Goal: Task Accomplishment & Management: Manage account settings

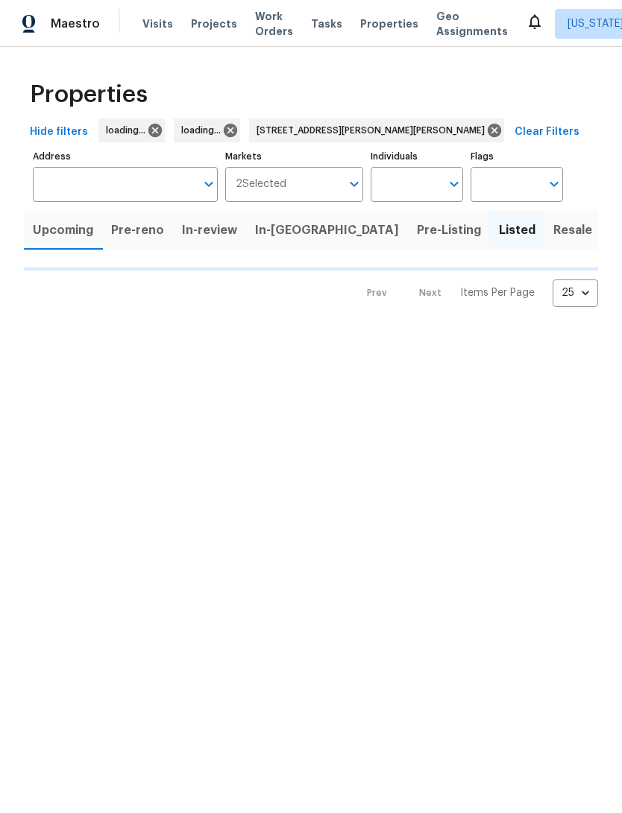
type input "[STREET_ADDRESS][PERSON_NAME][PERSON_NAME]"
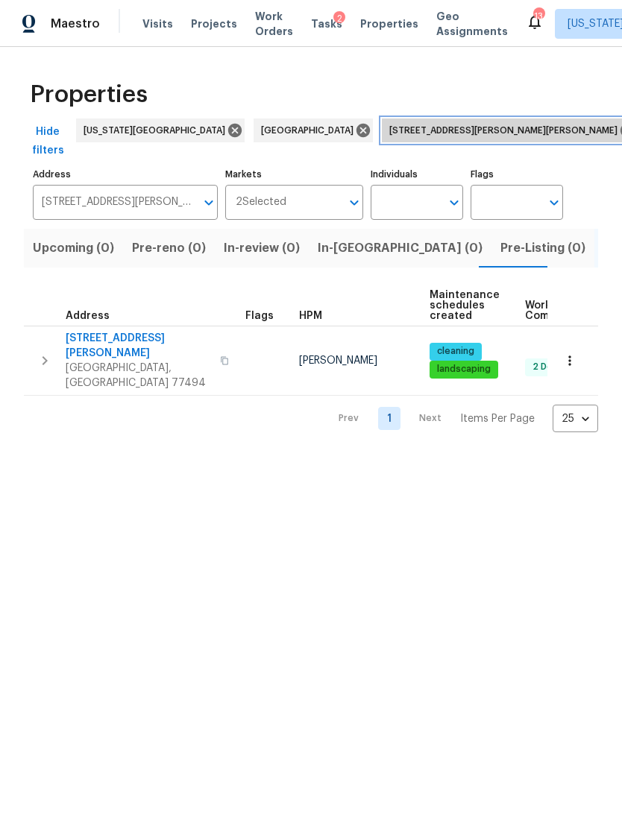
click at [619, 125] on icon at bounding box center [627, 130] width 16 height 16
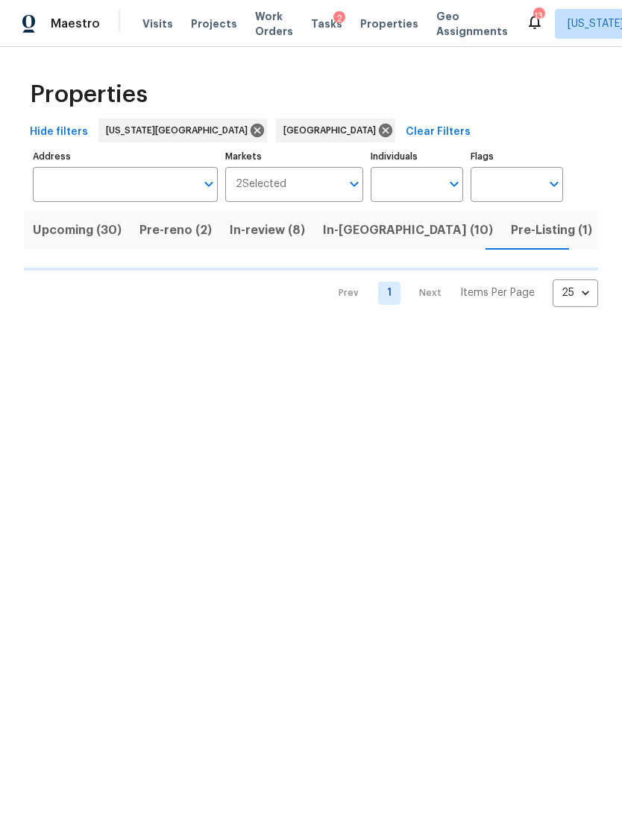
click at [161, 187] on input "Address" at bounding box center [114, 184] width 163 height 35
type input "8726"
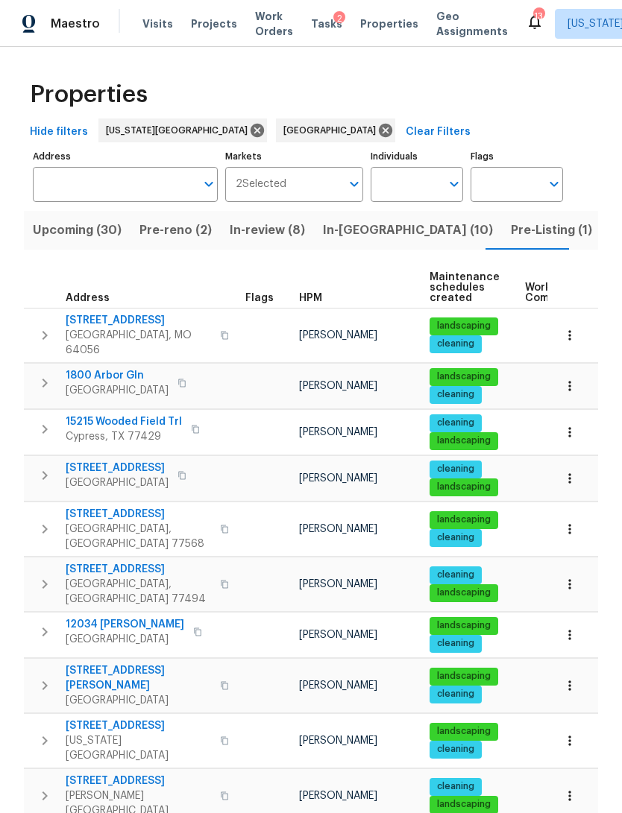
click at [72, 229] on span "Upcoming (30)" at bounding box center [77, 230] width 89 height 21
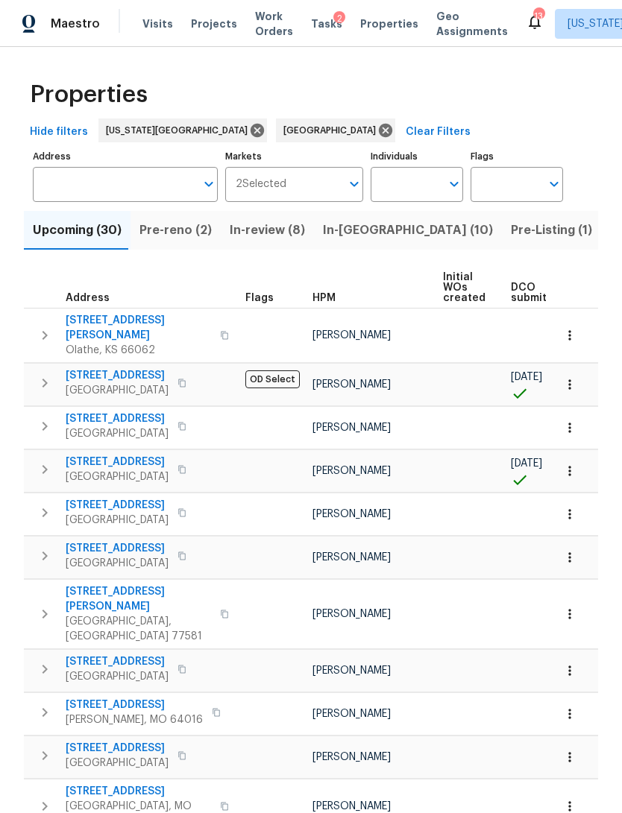
click at [76, 179] on input "Address" at bounding box center [114, 184] width 163 height 35
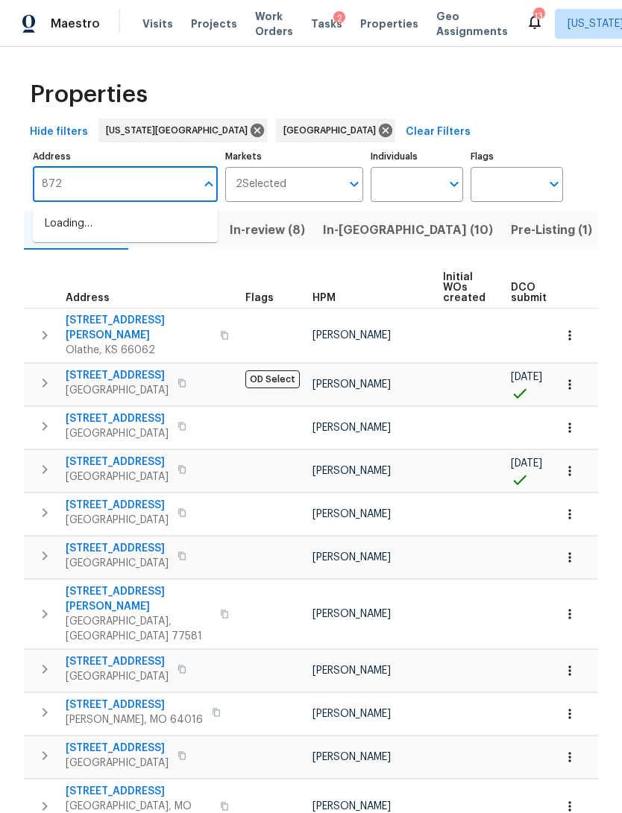
type input "8726"
click at [70, 234] on li "8726 Bentongrove Ln Houston TX 77044" at bounding box center [125, 224] width 185 height 25
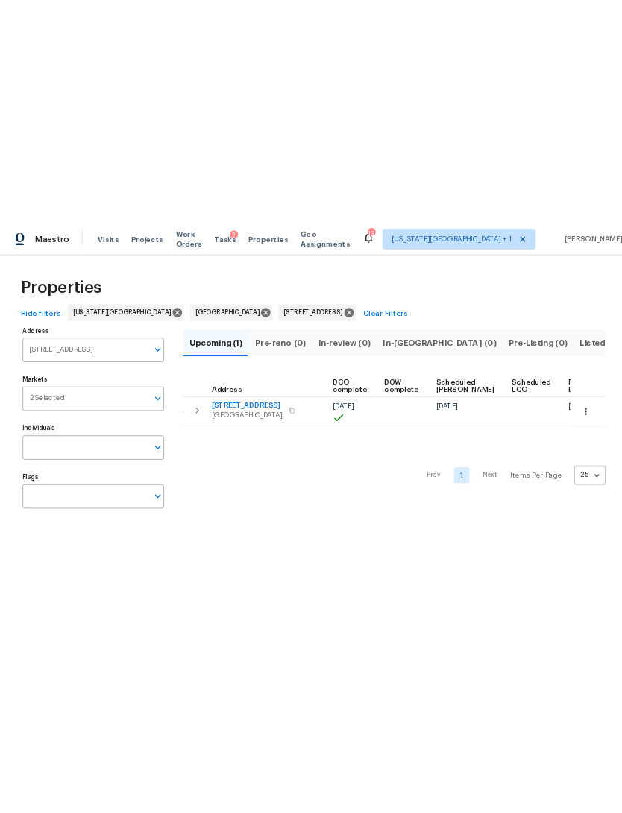
scroll to position [0, 335]
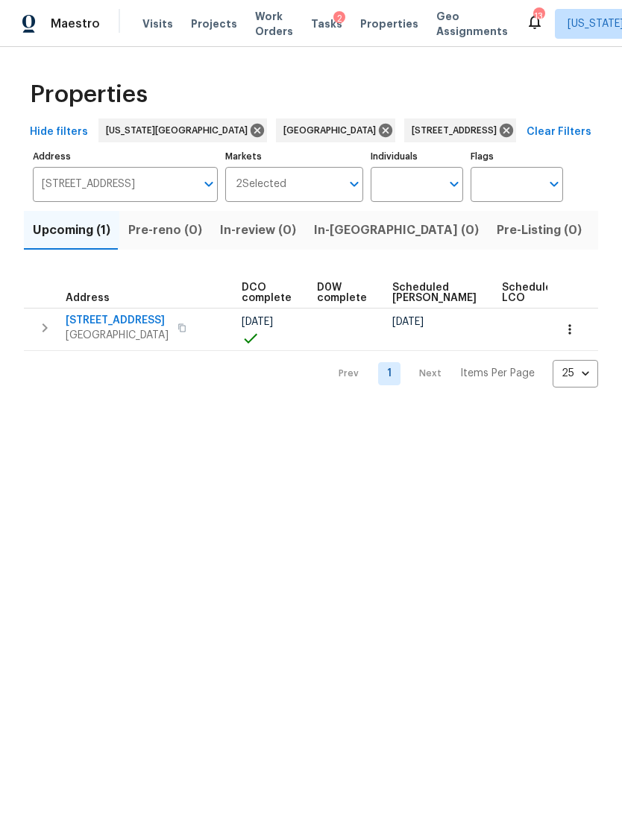
click at [328, 330] on td at bounding box center [348, 329] width 75 height 43
click at [127, 326] on td at bounding box center [123, 329] width 68 height 43
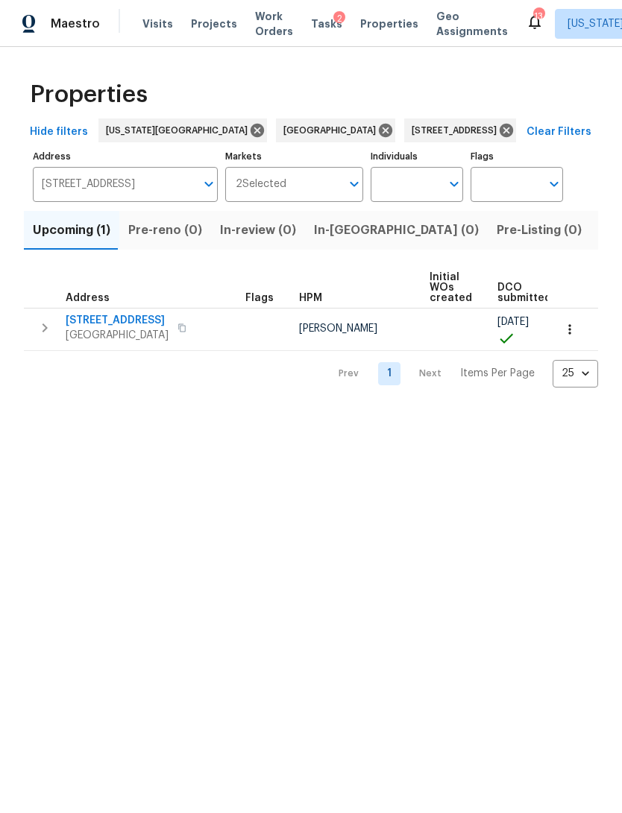
scroll to position [0, 0]
click at [136, 327] on span "8726 Bentongrove Ln" at bounding box center [117, 320] width 103 height 15
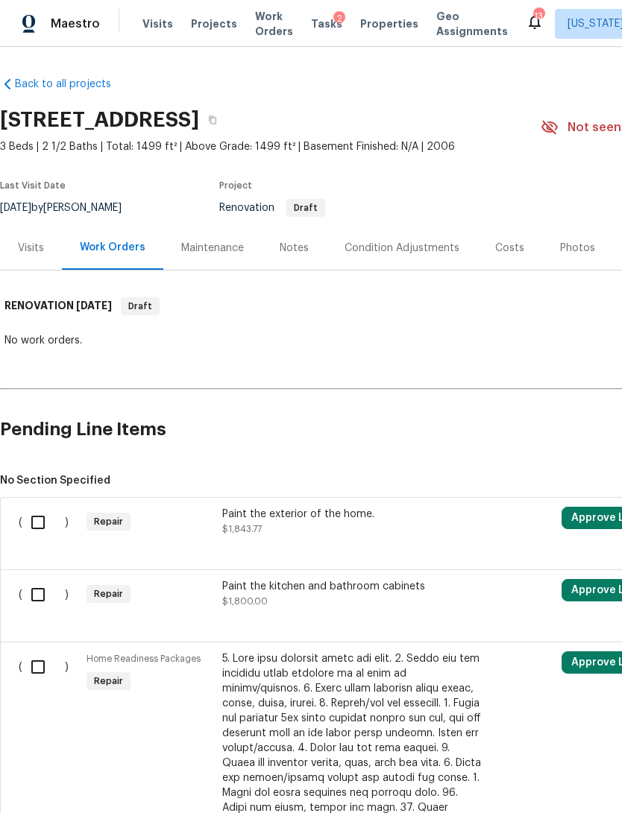
click at [19, 480] on span "No Section Specified" at bounding box center [421, 480] width 843 height 15
click at [19, 484] on span "No Section Specified" at bounding box center [421, 480] width 843 height 15
click at [17, 473] on span "No Section Specified" at bounding box center [421, 480] width 843 height 15
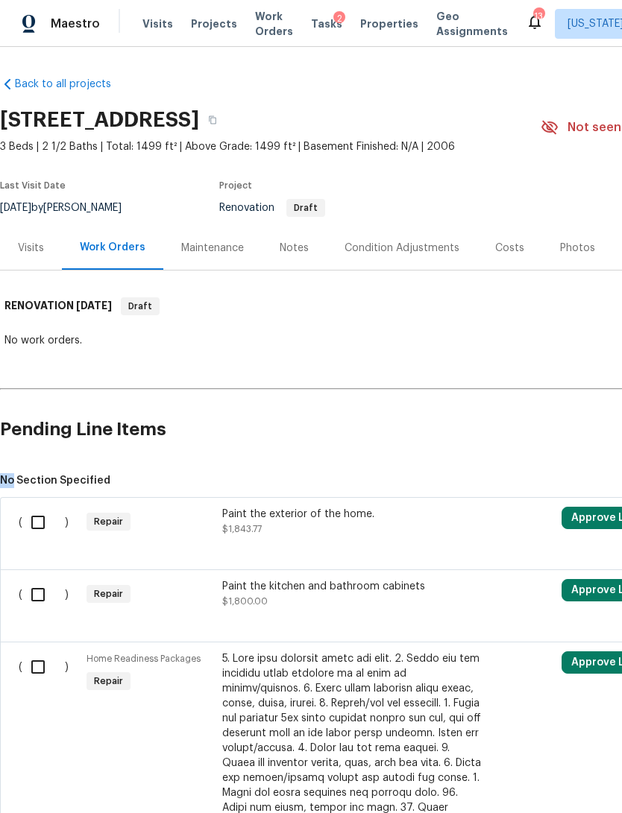
click at [16, 498] on div "( ) Repair Paint the exterior of the home. $1,843.77 Approve Line Item Draft" at bounding box center [421, 533] width 843 height 72
click at [23, 482] on span "No Section Specified" at bounding box center [421, 480] width 843 height 15
click at [19, 487] on span "No Section Specified" at bounding box center [421, 480] width 843 height 15
click at [24, 477] on span "No Section Specified" at bounding box center [421, 480] width 843 height 15
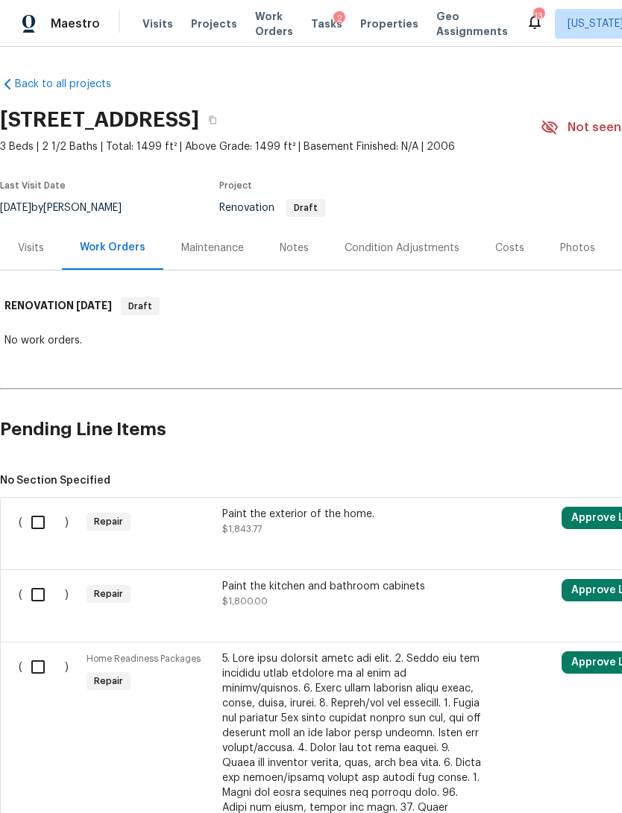
click at [24, 476] on span "No Section Specified" at bounding box center [421, 480] width 843 height 15
click at [29, 481] on span "No Section Specified" at bounding box center [421, 480] width 843 height 15
click at [29, 480] on span "No Section Specified" at bounding box center [421, 480] width 843 height 15
click at [30, 479] on span "No Section Specified" at bounding box center [421, 480] width 843 height 15
copy span "ection"
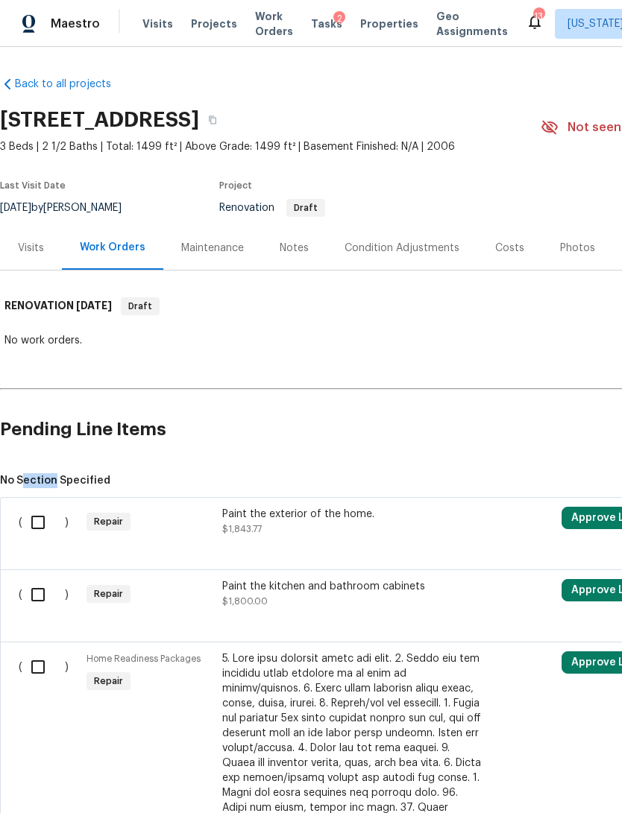
click at [27, 517] on input "checkbox" at bounding box center [43, 522] width 43 height 31
checkbox input "true"
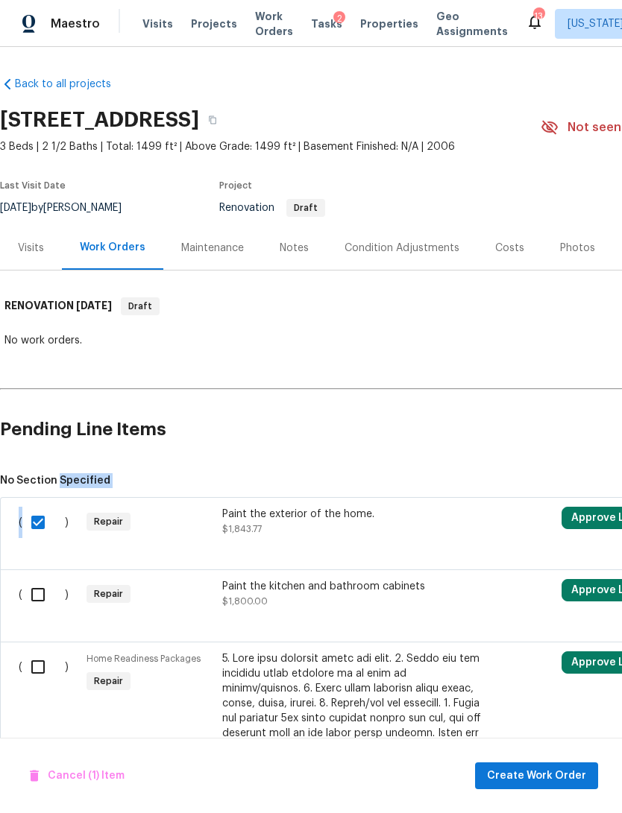
click at [26, 478] on span "No Section Specified" at bounding box center [421, 480] width 843 height 15
copy span "No"
click at [18, 474] on span "No Section Specified" at bounding box center [421, 480] width 843 height 15
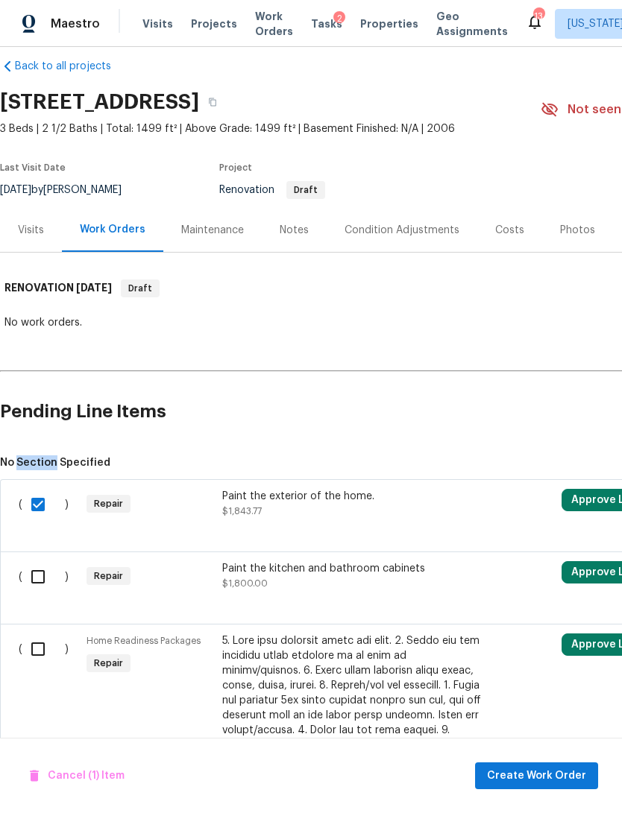
scroll to position [19, 0]
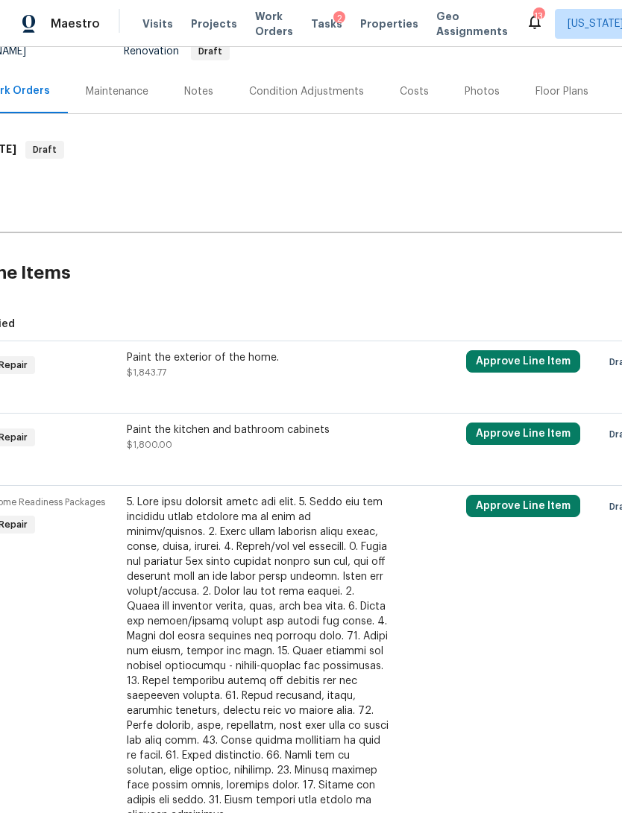
scroll to position [158, 94]
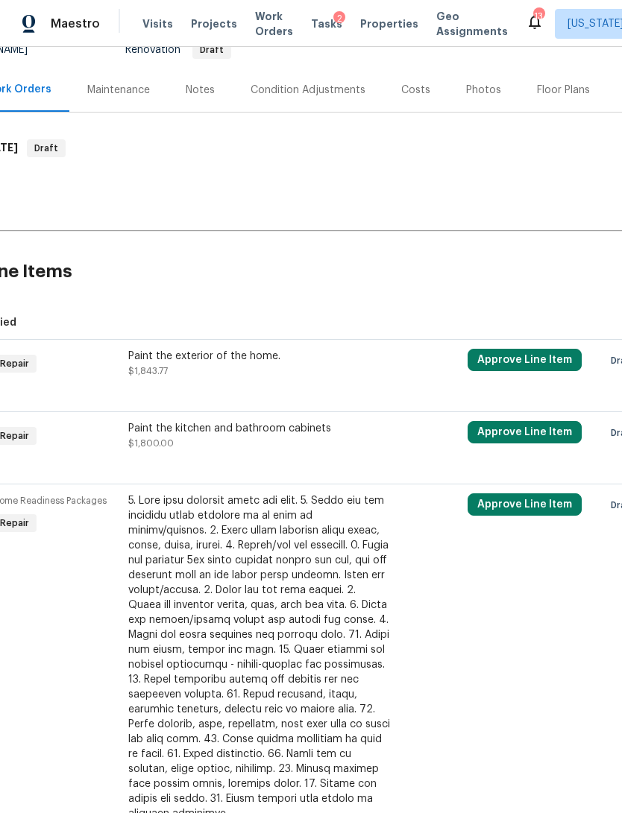
click at [193, 87] on div "Notes" at bounding box center [200, 90] width 29 height 15
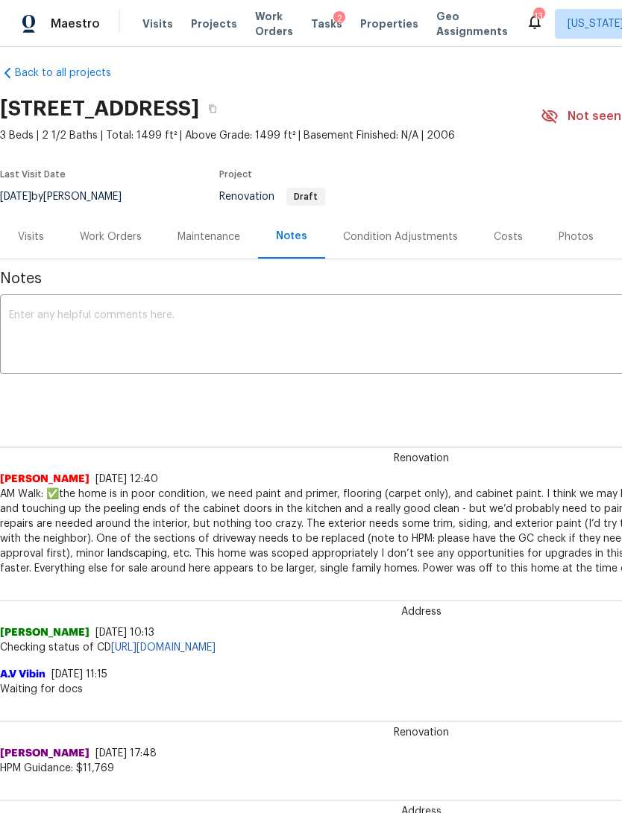
scroll to position [11, 0]
